Goal: Information Seeking & Learning: Learn about a topic

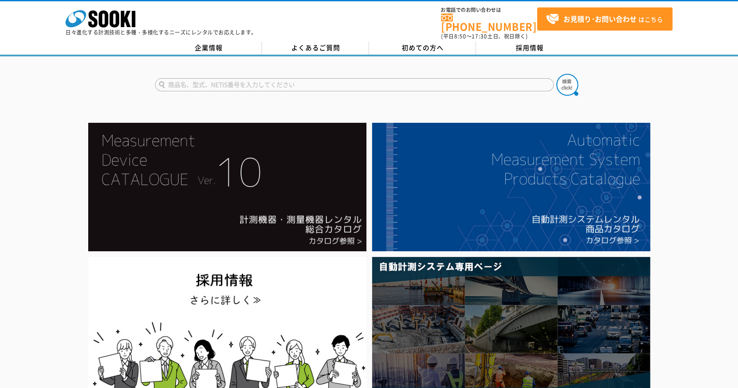
click at [461, 273] on img at bounding box center [511, 329] width 278 height 144
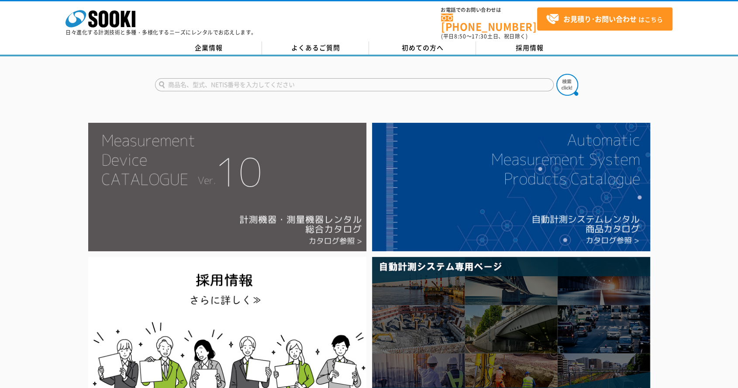
click at [262, 238] on img at bounding box center [227, 187] width 278 height 128
click at [321, 182] on img at bounding box center [227, 187] width 278 height 128
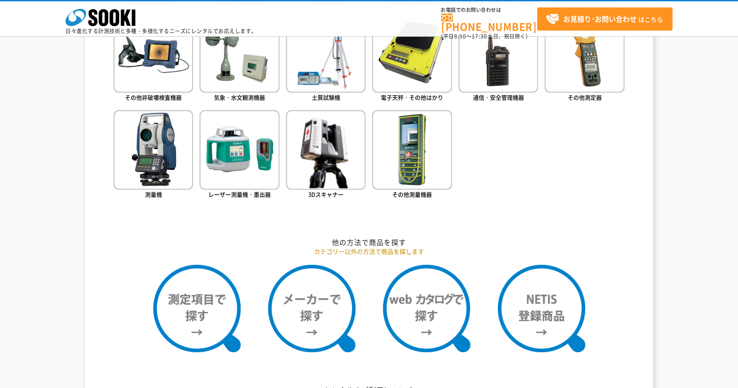
scroll to position [436, 0]
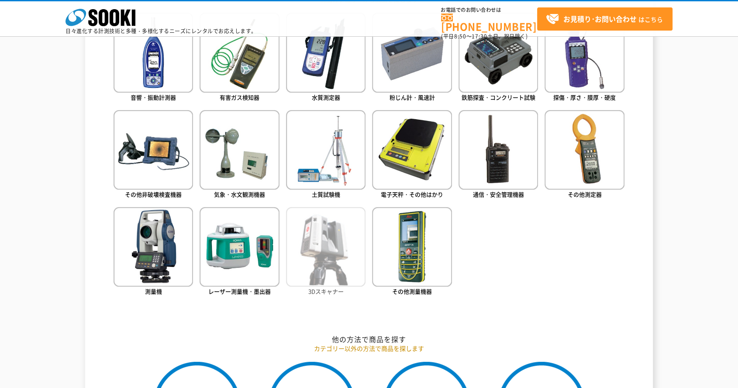
click at [319, 261] on img at bounding box center [325, 246] width 79 height 79
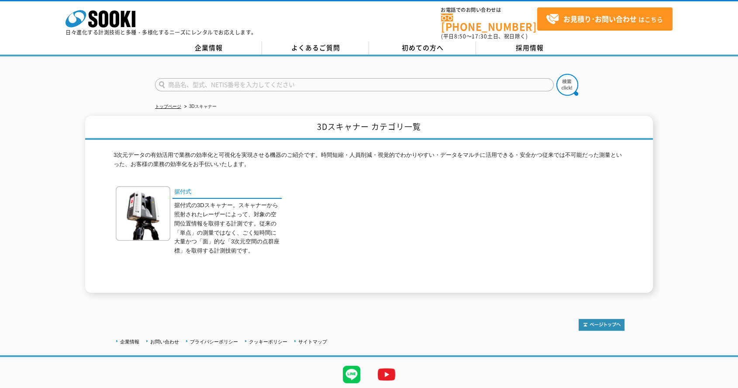
click at [242, 201] on p "据付式の3Dスキャナー。スキャナーから照射されたレーザーによって、対象の空間位置情報を取得する計測です。従来の「単点」の測量ではなく、ごく短時間に大量かつ「面…" at bounding box center [227, 228] width 107 height 55
click at [192, 186] on link "据付式" at bounding box center [226, 192] width 109 height 13
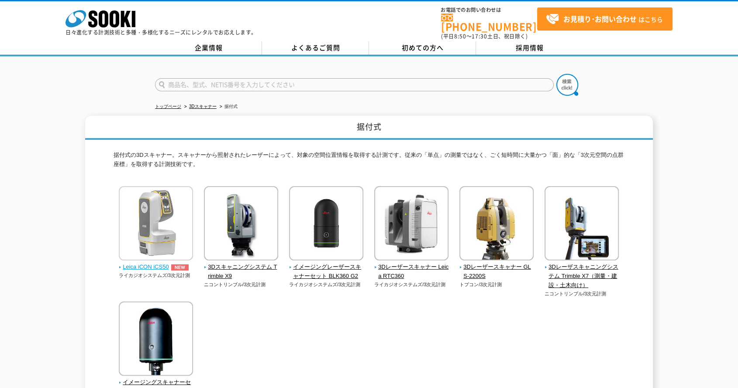
click at [144, 209] on img at bounding box center [156, 224] width 74 height 76
